Goal: Navigation & Orientation: Find specific page/section

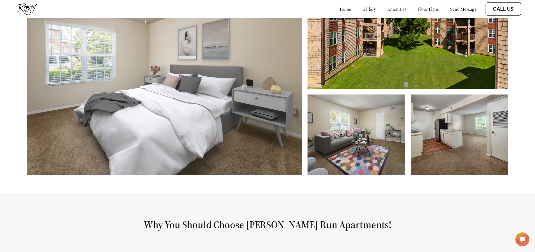
scroll to position [169, 0]
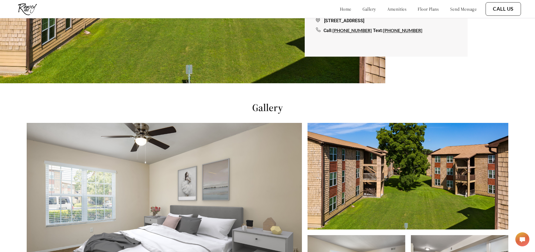
click at [363, 7] on link "gallery" at bounding box center [369, 9] width 13 height 6
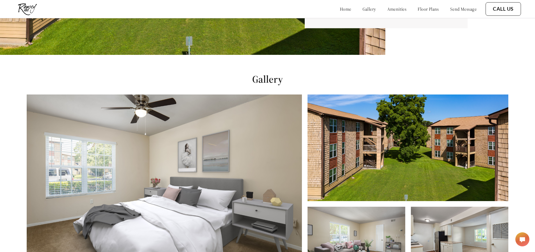
scroll to position [256, 0]
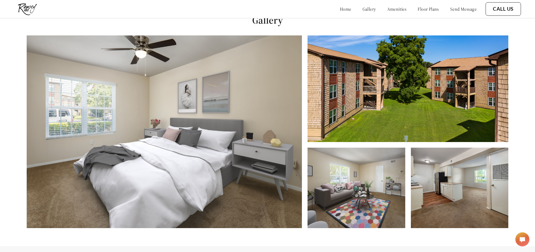
click at [387, 7] on link "amenities" at bounding box center [396, 9] width 19 height 6
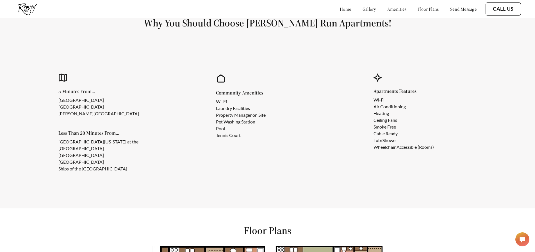
scroll to position [517, 0]
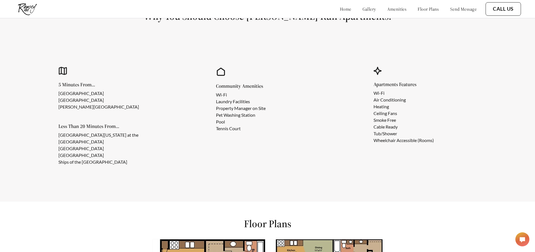
click at [418, 8] on link "floor plans" at bounding box center [428, 9] width 21 height 6
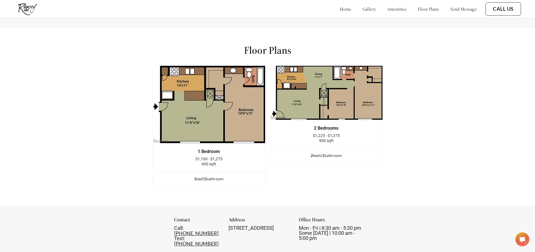
scroll to position [741, 0]
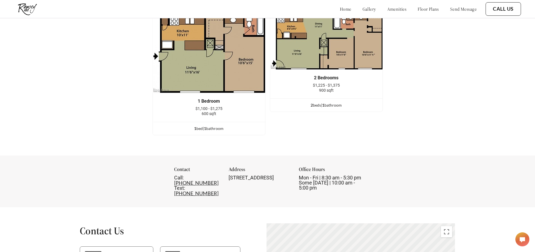
click at [387, 8] on link "amenities" at bounding box center [396, 9] width 19 height 6
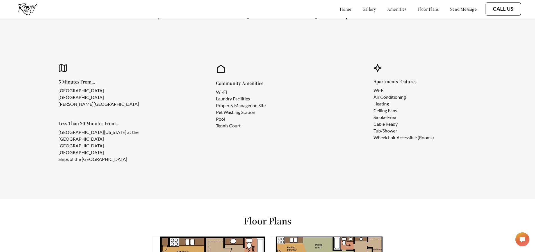
scroll to position [517, 0]
